Goal: Task Accomplishment & Management: Complete application form

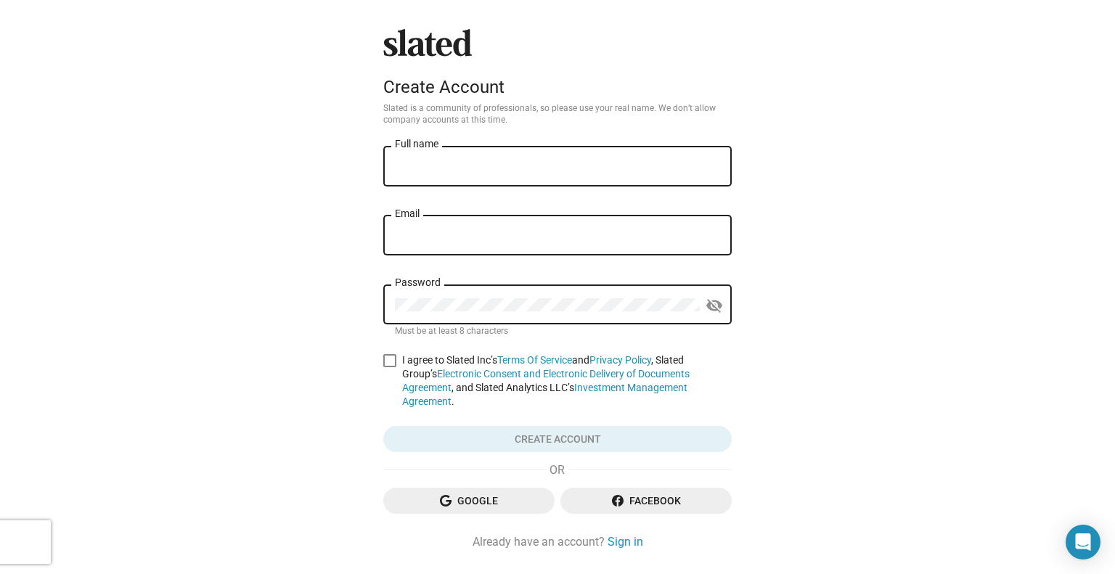
click at [434, 164] on input "Full name" at bounding box center [557, 166] width 325 height 13
type input "[PERSON_NAME]"
type input "[DOMAIN_NAME][EMAIL_ADDRESS][DOMAIN_NAME]"
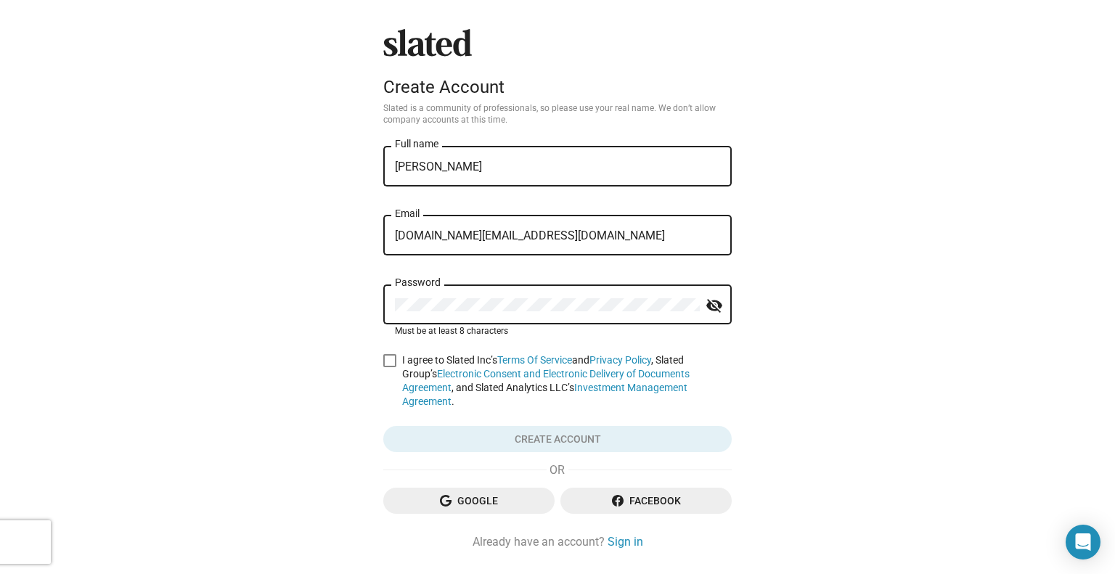
click at [395, 284] on div "Password" at bounding box center [547, 303] width 305 height 43
click at [705, 307] on mat-icon "visibility_off" at bounding box center [713, 306] width 17 height 23
click at [385, 367] on span at bounding box center [389, 360] width 13 height 13
click at [389, 368] on input "I agree to Slated Inc’s Terms Of Service and Privacy Policy , Slated Group’s El…" at bounding box center [389, 367] width 1 height 1
checkbox input "true"
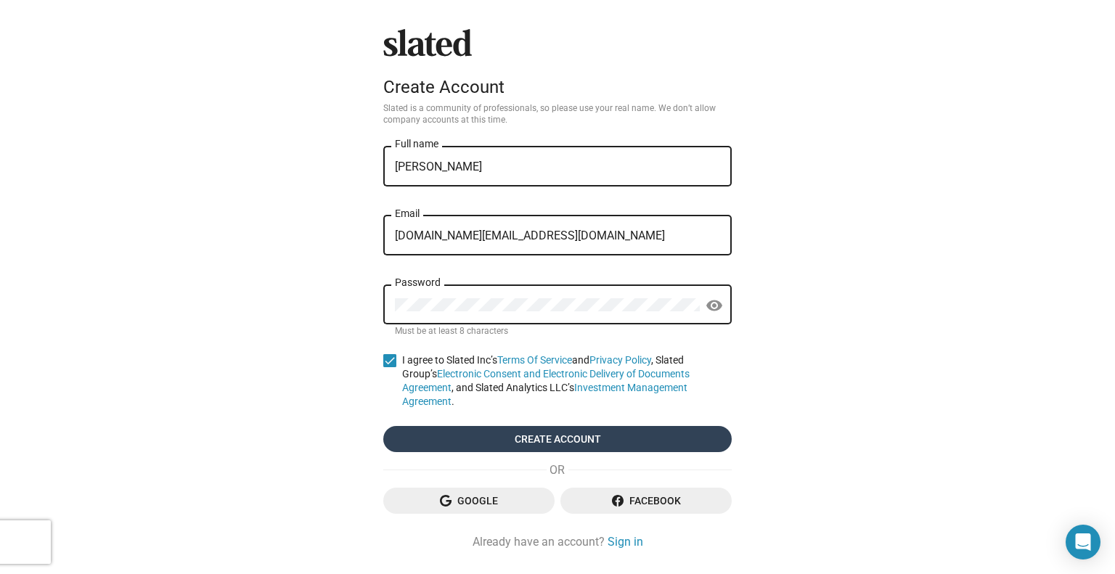
click at [563, 432] on span "Create account" at bounding box center [557, 439] width 325 height 26
